Goal: Task Accomplishment & Management: Complete application form

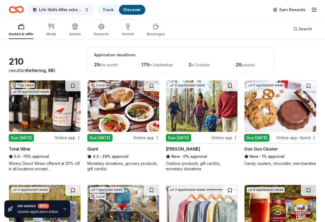
scroll to position [20, 0]
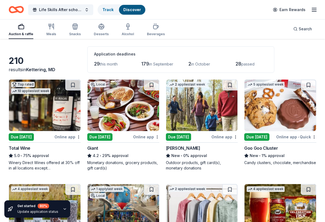
click at [193, 112] on img at bounding box center [202, 105] width 72 height 51
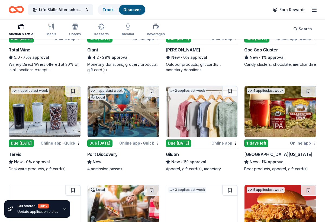
scroll to position [121, 0]
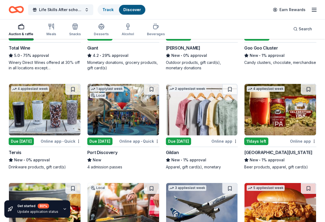
click at [34, 112] on img at bounding box center [45, 109] width 72 height 51
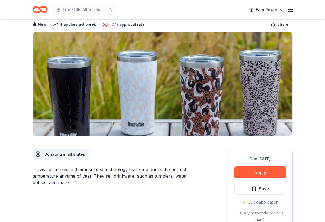
scroll to position [27, 0]
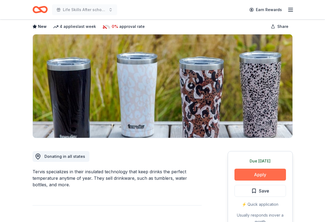
click at [256, 176] on button "Apply" at bounding box center [259, 175] width 51 height 12
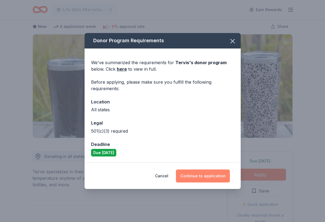
click at [204, 178] on button "Continue to application" at bounding box center [203, 176] width 54 height 13
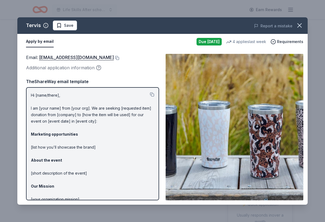
scroll to position [0, 0]
click at [215, 124] on img at bounding box center [235, 127] width 138 height 147
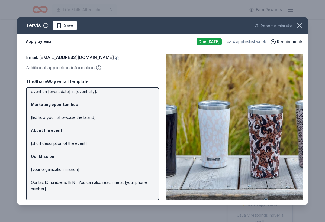
scroll to position [46, 0]
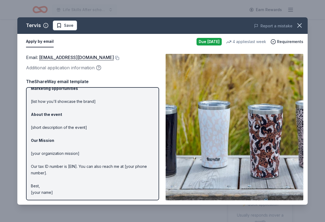
drag, startPoint x: 31, startPoint y: 95, endPoint x: 71, endPoint y: 201, distance: 113.8
click at [71, 201] on div "Email : donations@tervis.com Additional application information Email : donatio…" at bounding box center [162, 127] width 290 height 155
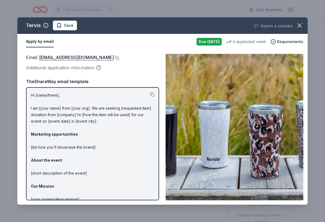
scroll to position [0, 0]
drag, startPoint x: 31, startPoint y: 95, endPoint x: 57, endPoint y: 188, distance: 97.5
click at [57, 188] on p "Hi [name/there], I am [your name] from [your org]. We are seeking [requested it…" at bounding box center [92, 167] width 123 height 150
click at [152, 94] on button at bounding box center [152, 94] width 4 height 4
